Goal: Task Accomplishment & Management: Complete application form

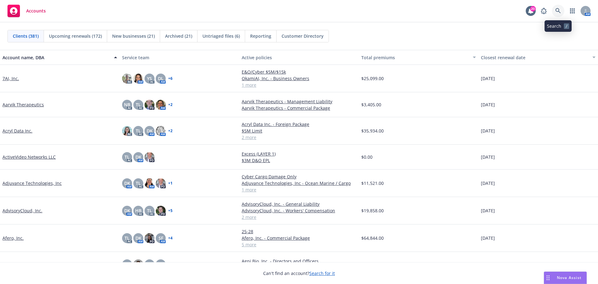
click at [556, 10] on icon at bounding box center [557, 10] width 5 height 5
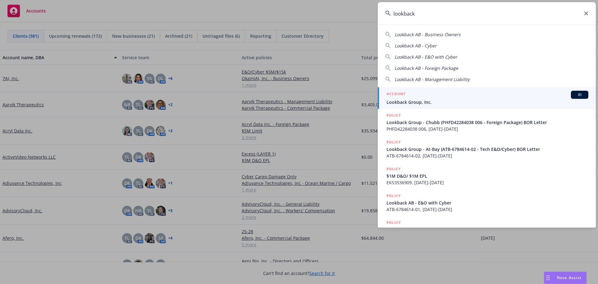
type input "lookback"
click at [414, 101] on span "Lookback Group, Inc." at bounding box center [488, 102] width 202 height 7
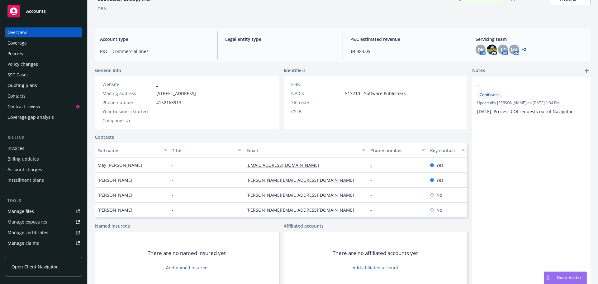
scroll to position [42, 0]
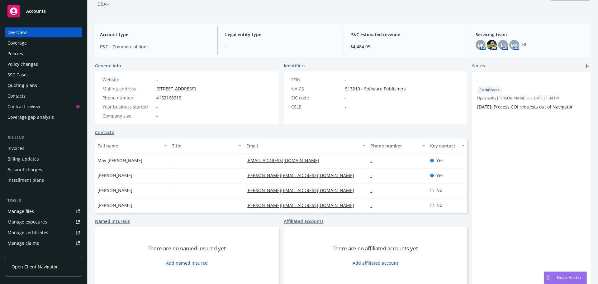
click at [104, 132] on link "Contacts" at bounding box center [104, 132] width 19 height 7
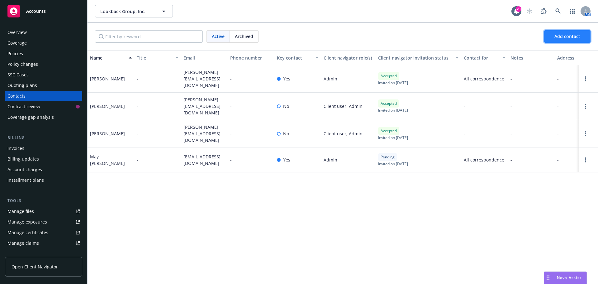
click at [552, 39] on button "Add contact" at bounding box center [567, 36] width 46 height 12
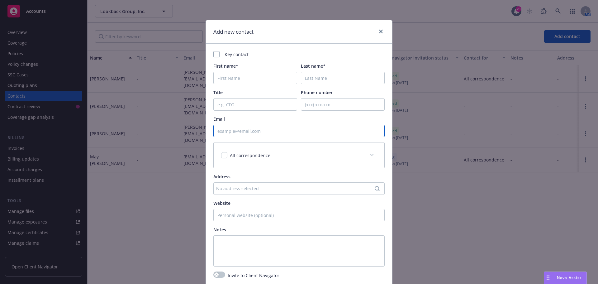
click at [263, 131] on input "Email" at bounding box center [298, 131] width 171 height 12
paste input "[EMAIL_ADDRESS][DOMAIN_NAME]"
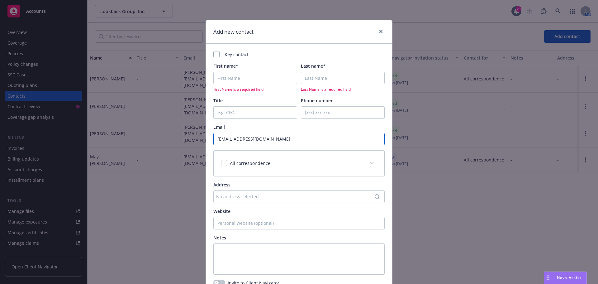
type input "[EMAIL_ADDRESS][DOMAIN_NAME]"
click at [247, 76] on input "First name*" at bounding box center [255, 78] width 84 height 12
type input "Invoices"
click at [305, 79] on input "Last name*" at bounding box center [343, 78] width 84 height 12
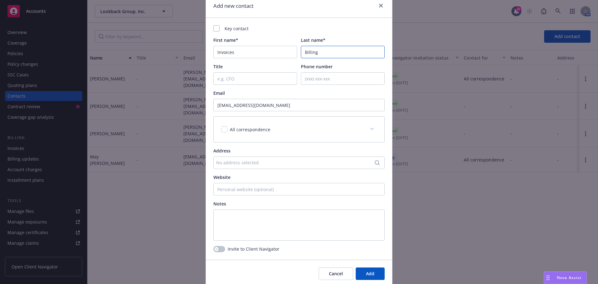
scroll to position [50, 0]
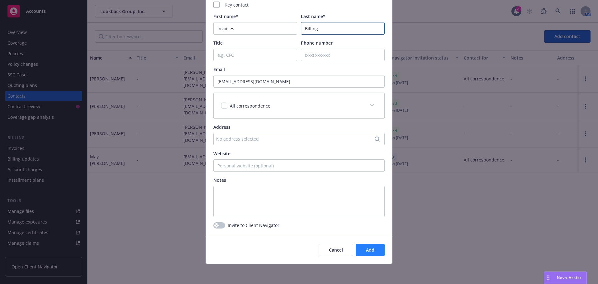
type input "Billing"
click at [370, 250] on span "Add" at bounding box center [370, 250] width 8 height 6
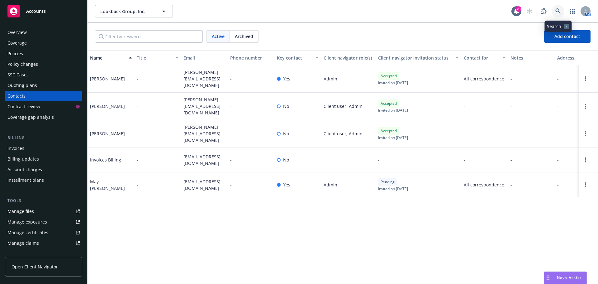
click at [557, 9] on icon at bounding box center [557, 10] width 5 height 5
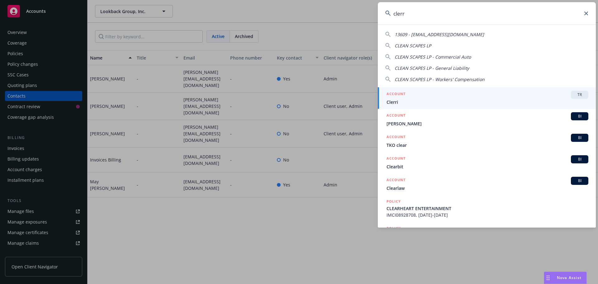
type input "clerri"
